Goal: Check status: Check status

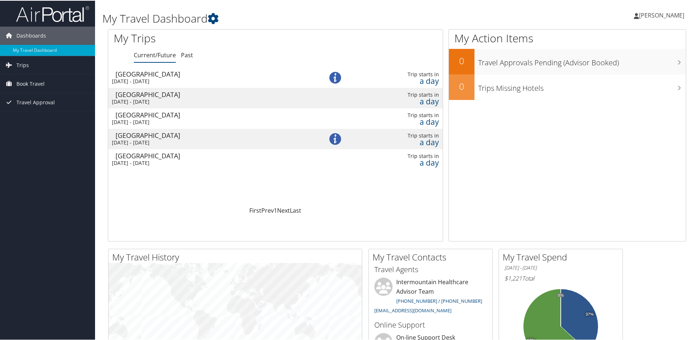
click at [144, 93] on div "[GEOGRAPHIC_DATA]" at bounding box center [210, 94] width 191 height 7
click at [173, 73] on div "Salt Lake City" at bounding box center [210, 73] width 191 height 7
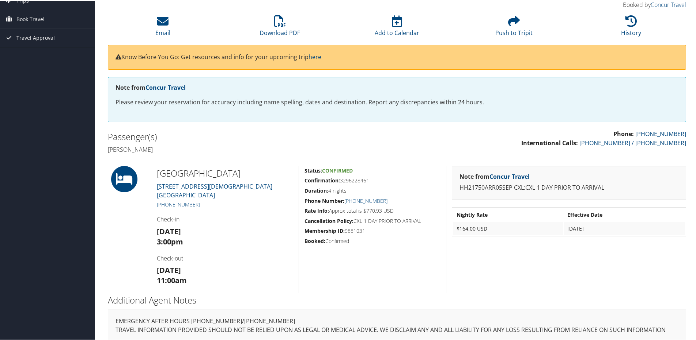
scroll to position [63, 0]
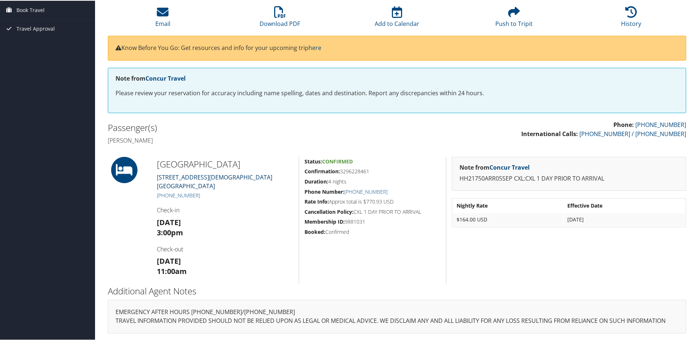
drag, startPoint x: 231, startPoint y: 184, endPoint x: 157, endPoint y: 178, distance: 74.1
click at [157, 178] on div "Hilton Salt Lake City Center 255 South West Temple Salt Lake City UT 84101 +1 (…" at bounding box center [224, 219] width 147 height 127
copy link "255 South West Temple Salt Lake City UT 84101"
